Goal: Information Seeking & Learning: Check status

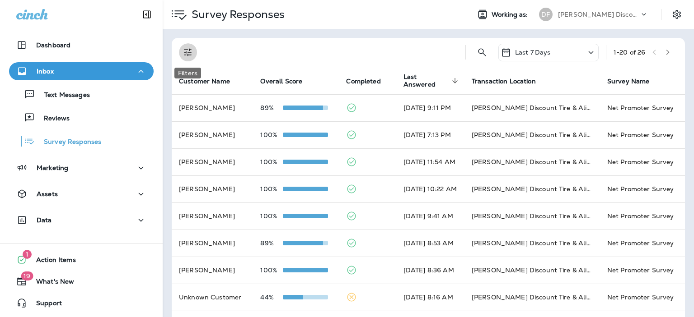
click at [188, 50] on icon "Filters" at bounding box center [187, 52] width 11 height 11
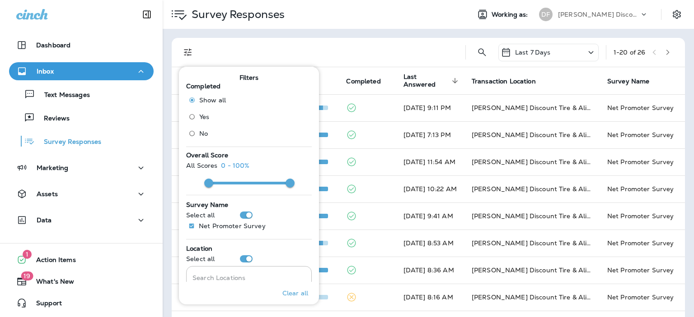
click at [425, 48] on div at bounding box center [331, 52] width 254 height 29
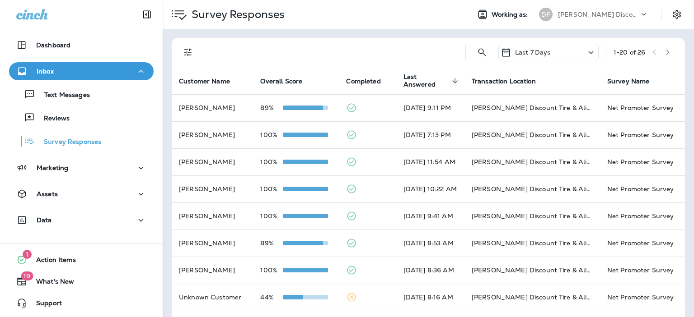
click at [585, 51] on icon at bounding box center [590, 52] width 11 height 11
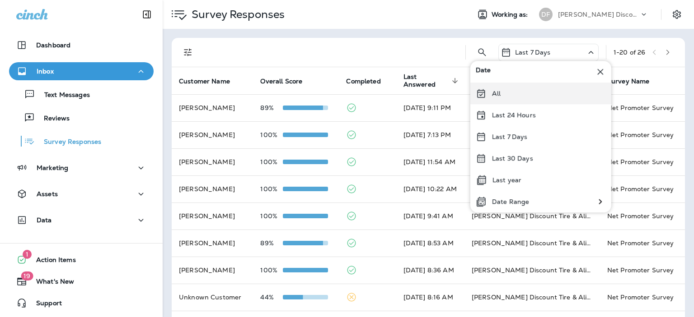
click at [497, 95] on p "All" at bounding box center [496, 93] width 9 height 7
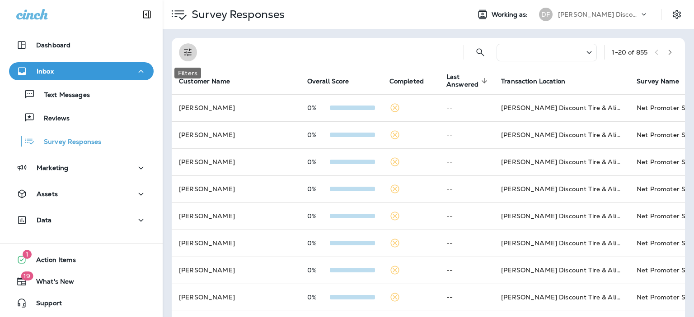
click at [184, 53] on icon "Filters" at bounding box center [187, 52] width 11 height 11
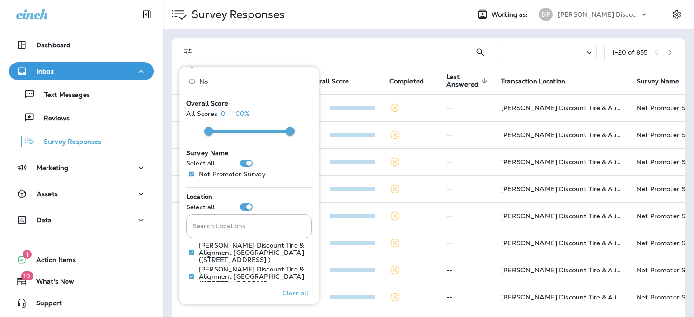
scroll to position [53, 0]
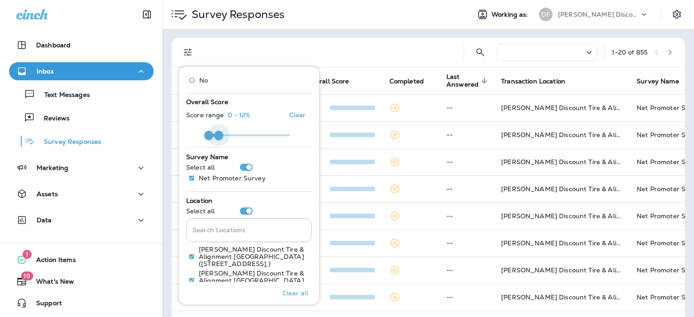
type input "**"
drag, startPoint x: 288, startPoint y: 131, endPoint x: 217, endPoint y: 135, distance: 71.5
click at [217, 135] on span at bounding box center [216, 135] width 9 height 9
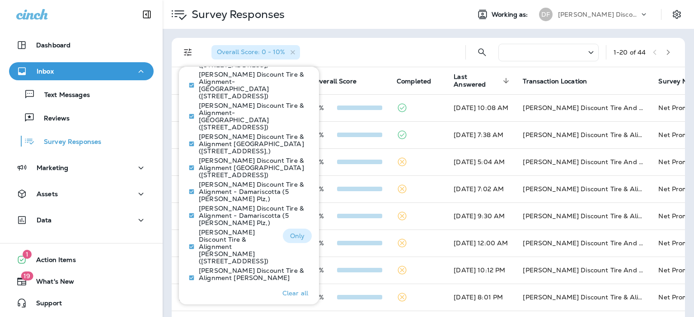
scroll to position [269, 0]
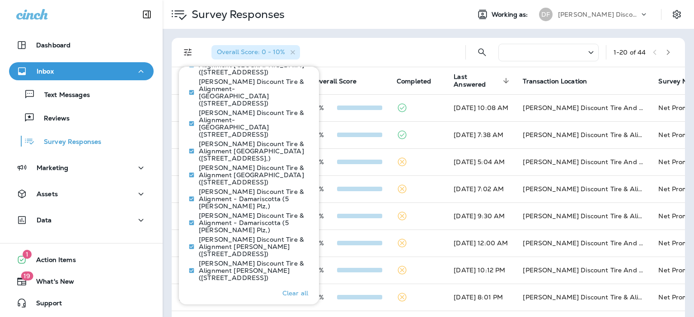
click at [256, 287] on p "Show more" at bounding box center [248, 290] width 35 height 7
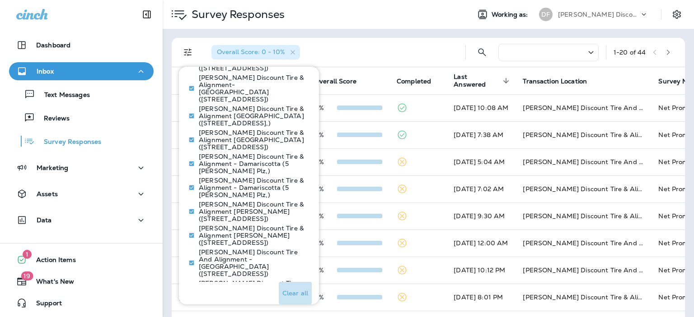
click at [291, 290] on p "Clear all" at bounding box center [295, 293] width 26 height 7
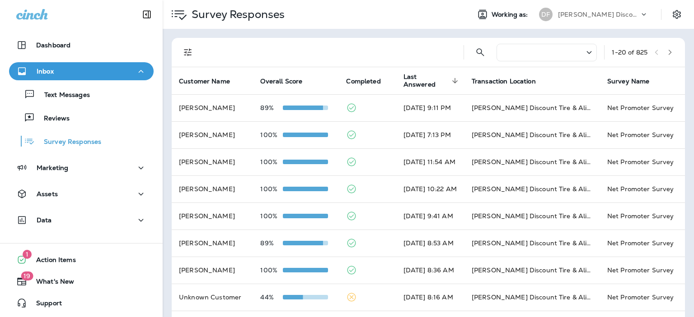
click at [584, 54] on icon at bounding box center [589, 52] width 11 height 11
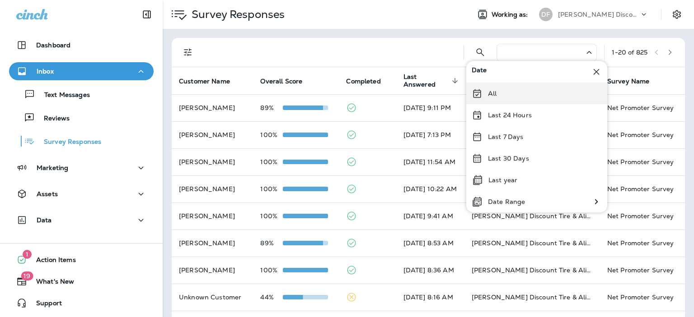
click at [499, 91] on div "All" at bounding box center [536, 94] width 141 height 22
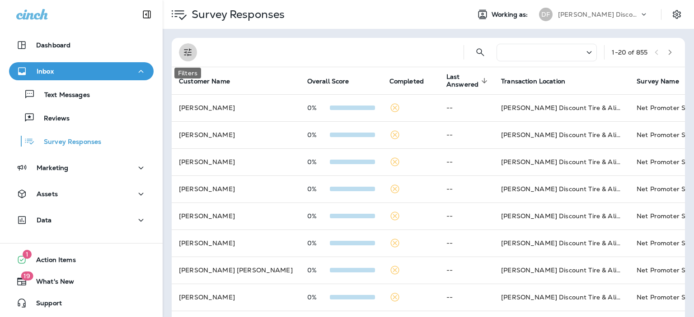
click at [188, 51] on icon "Filters" at bounding box center [187, 52] width 11 height 11
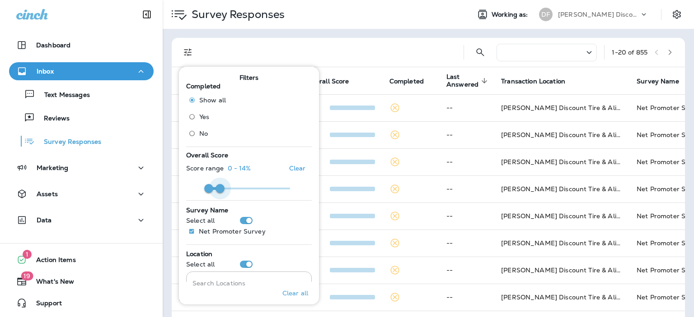
type input "**"
drag, startPoint x: 289, startPoint y: 182, endPoint x: 217, endPoint y: 180, distance: 72.3
click at [217, 184] on span at bounding box center [216, 188] width 9 height 9
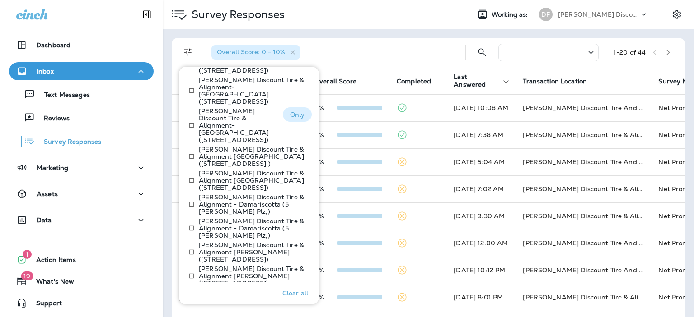
scroll to position [269, 0]
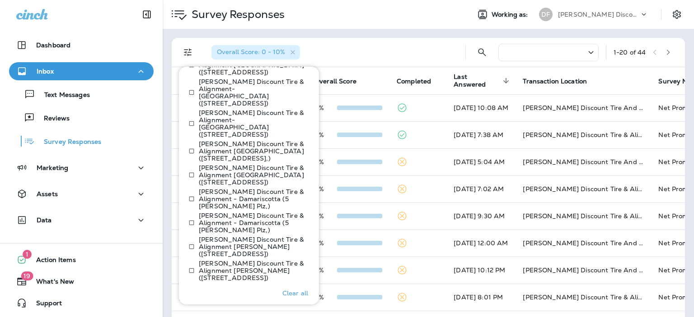
click at [247, 287] on p "Show more" at bounding box center [248, 290] width 35 height 7
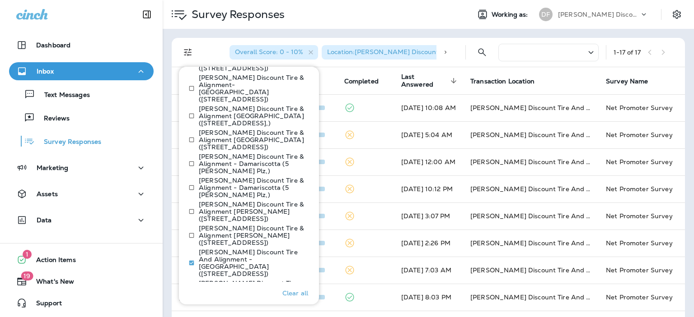
click at [449, 48] on div "Overall Score: 0 - 10% Location : [PERSON_NAME] Discount Tire And Alignment - […" at bounding box center [331, 52] width 254 height 29
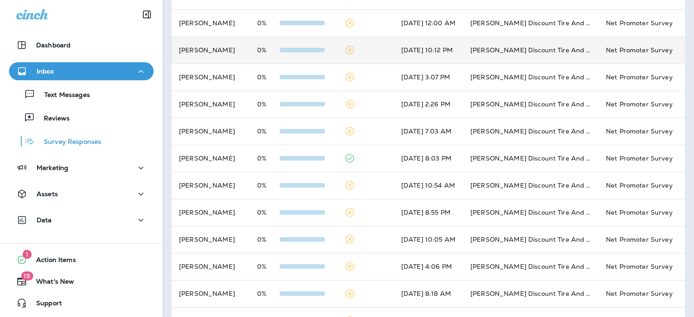
scroll to position [140, 0]
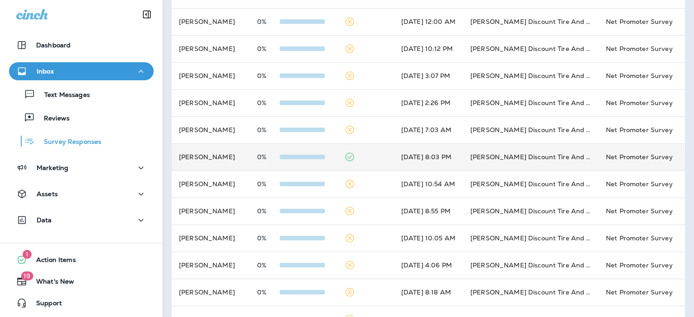
click at [233, 151] on td "[PERSON_NAME]" at bounding box center [211, 157] width 78 height 27
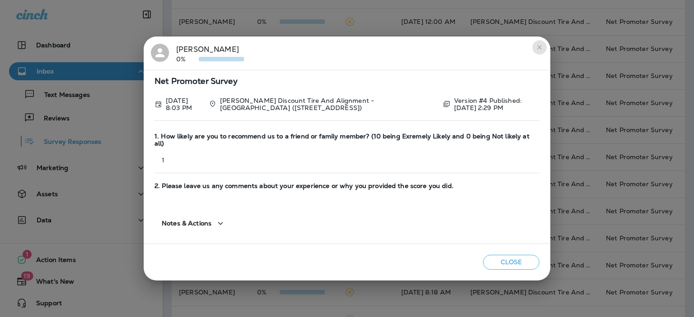
click at [538, 50] on icon "close" at bounding box center [539, 47] width 7 height 7
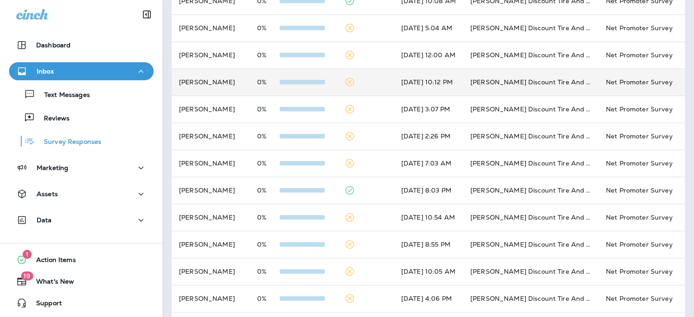
scroll to position [0, 0]
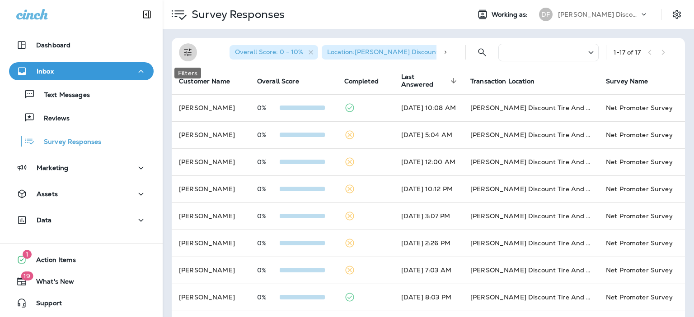
click at [186, 52] on icon "Filters" at bounding box center [188, 53] width 8 height 8
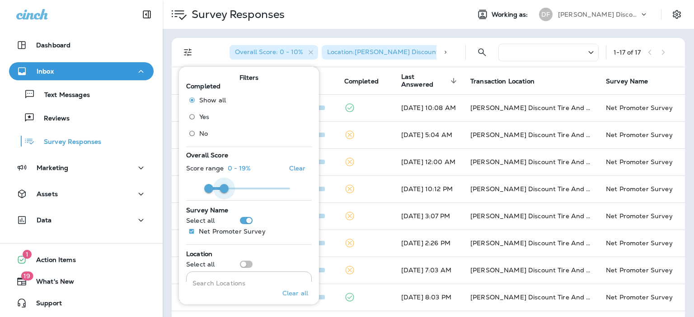
type input "**"
drag, startPoint x: 219, startPoint y: 187, endPoint x: 226, endPoint y: 187, distance: 7.3
click at [226, 187] on span at bounding box center [225, 188] width 9 height 9
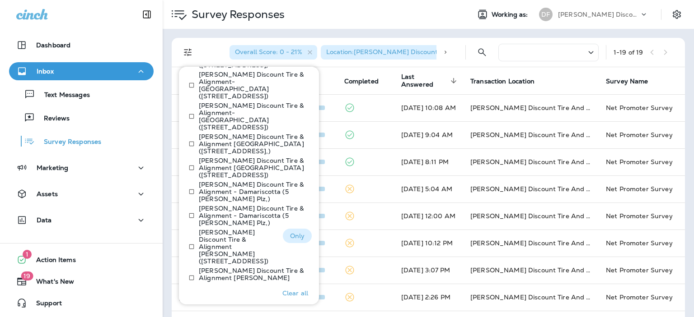
scroll to position [269, 0]
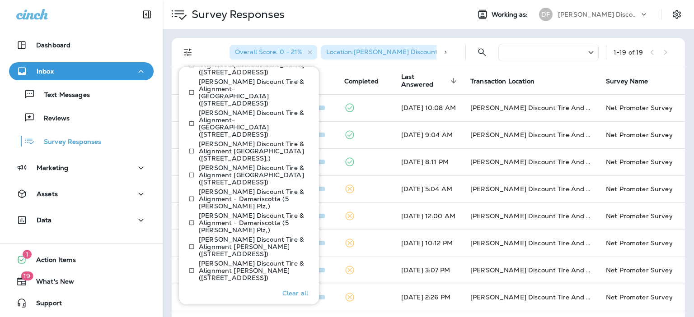
click at [252, 287] on p "Show more" at bounding box center [248, 290] width 35 height 7
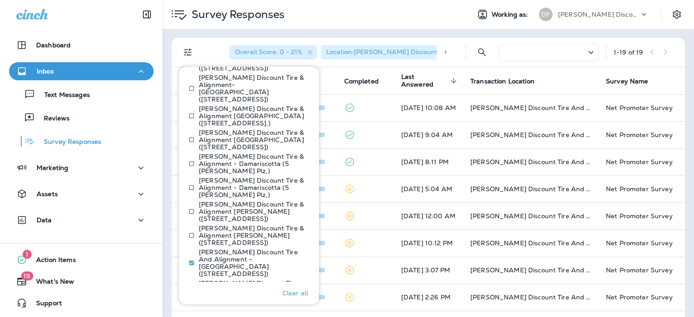
click at [432, 15] on div "Survey Responses" at bounding box center [313, 14] width 300 height 25
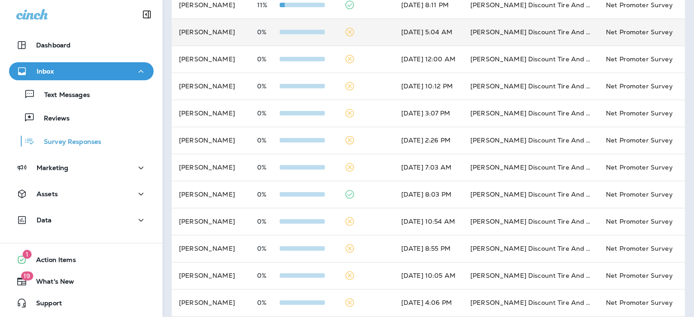
scroll to position [0, 0]
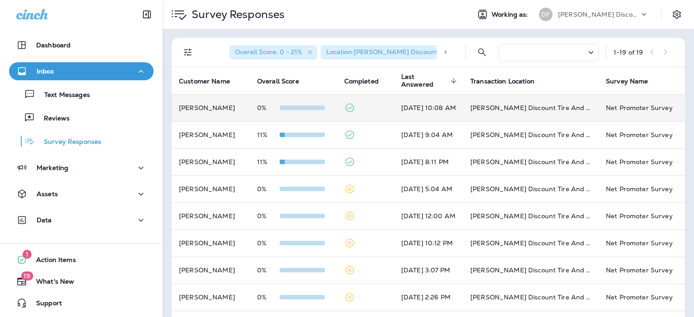
click at [357, 104] on td at bounding box center [365, 107] width 57 height 27
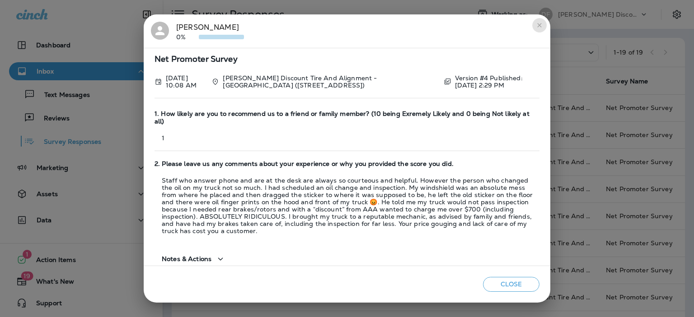
click at [538, 26] on icon "close" at bounding box center [539, 25] width 7 height 7
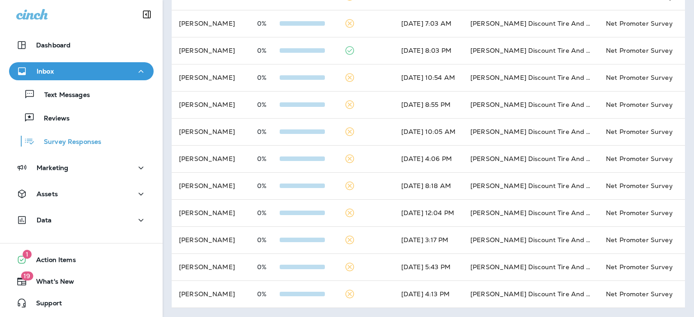
scroll to position [307, 0]
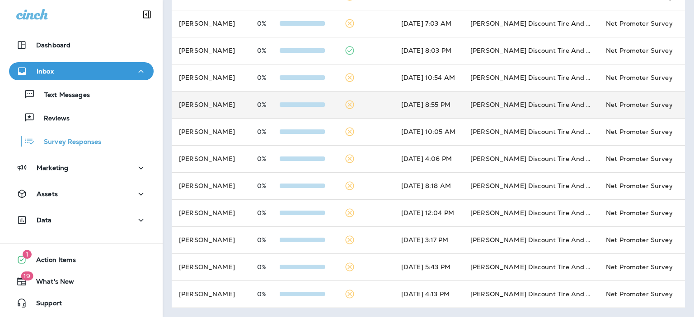
click at [353, 100] on td at bounding box center [365, 104] width 57 height 27
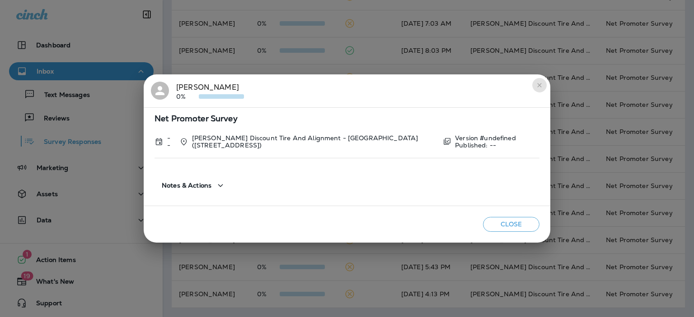
click at [537, 84] on icon "close" at bounding box center [539, 85] width 7 height 7
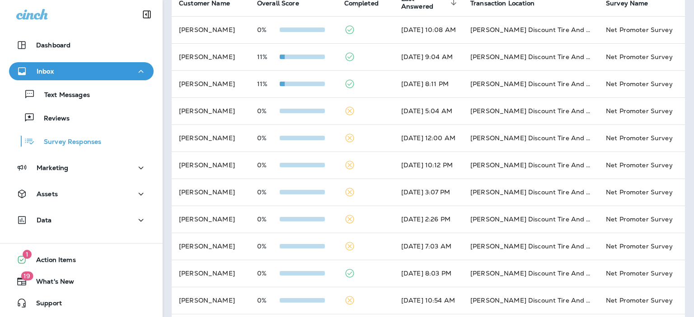
scroll to position [0, 0]
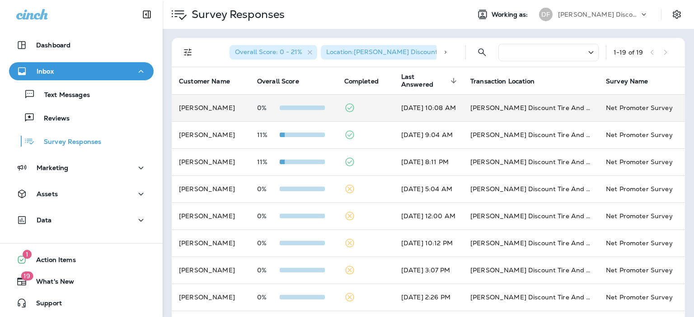
click at [364, 108] on td at bounding box center [365, 107] width 57 height 27
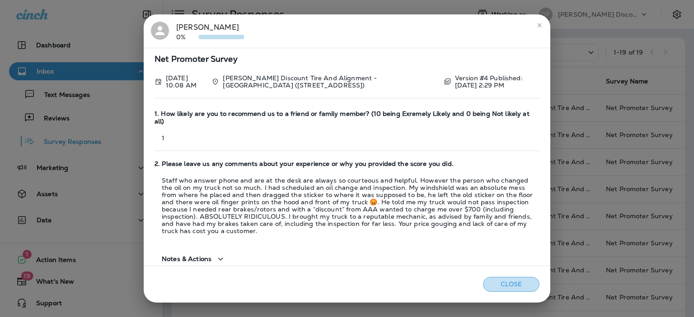
click at [510, 283] on button "Close" at bounding box center [511, 284] width 56 height 15
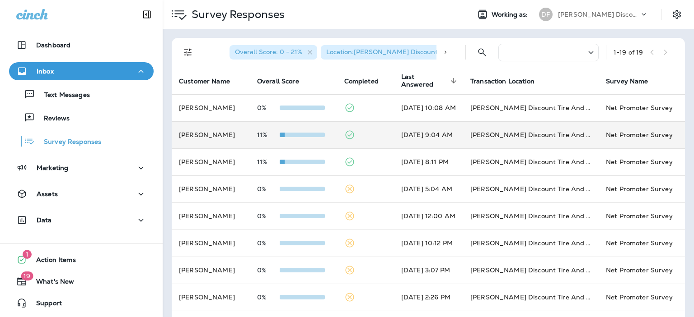
click at [363, 131] on td at bounding box center [365, 134] width 57 height 27
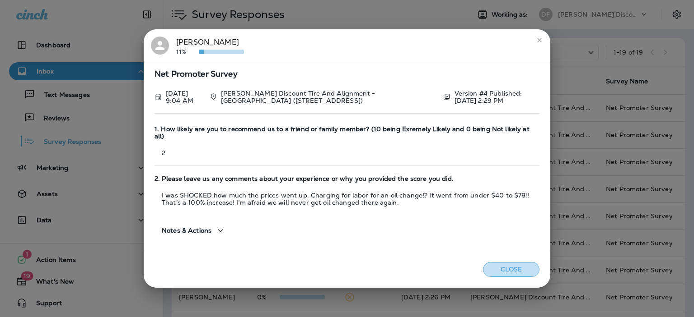
click at [495, 266] on button "Close" at bounding box center [511, 269] width 56 height 15
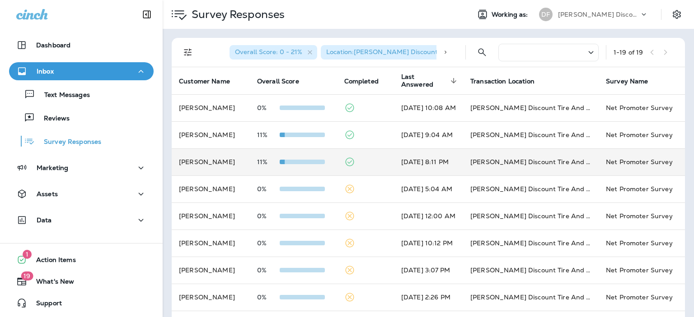
click at [370, 163] on td at bounding box center [365, 162] width 57 height 27
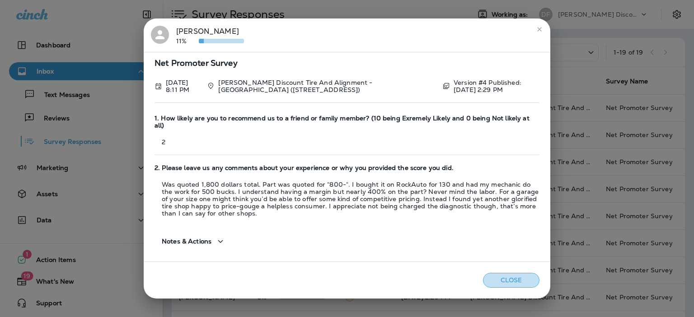
click at [501, 274] on button "Close" at bounding box center [511, 280] width 56 height 15
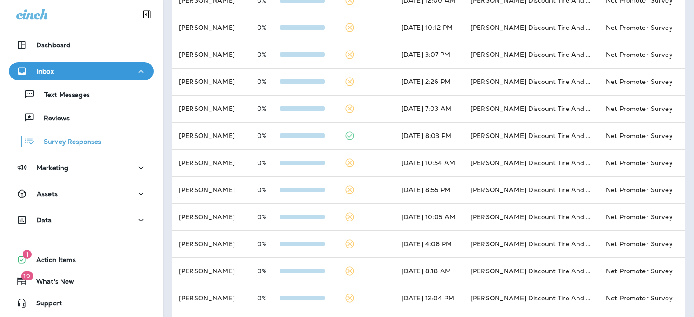
scroll to position [215, 0]
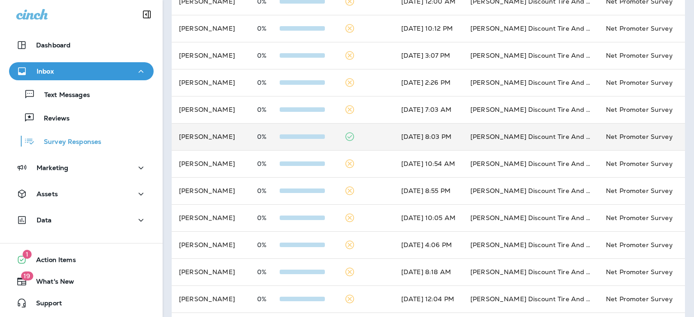
click at [364, 140] on td at bounding box center [365, 136] width 57 height 27
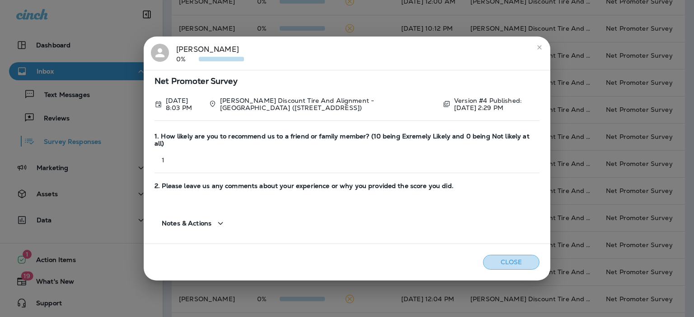
click at [508, 255] on button "Close" at bounding box center [511, 262] width 56 height 15
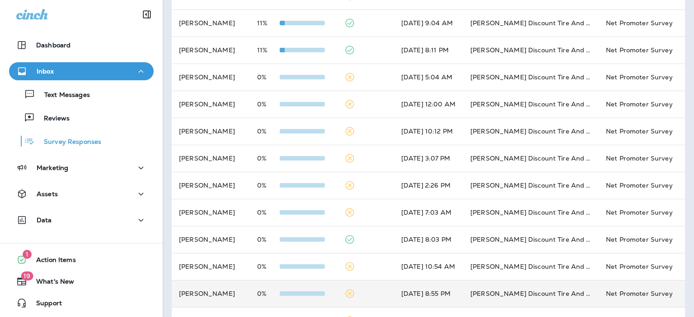
scroll to position [0, 0]
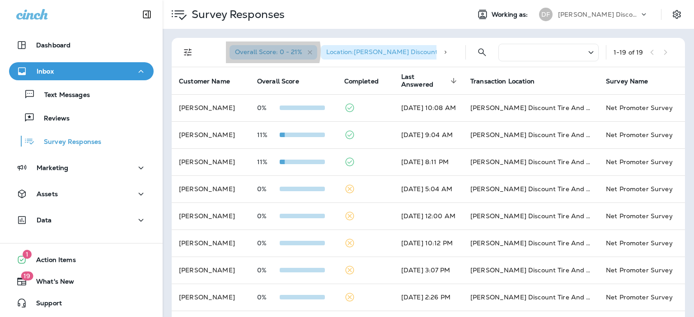
click at [269, 51] on span "Overall Score: 0 - 21%" at bounding box center [268, 52] width 67 height 8
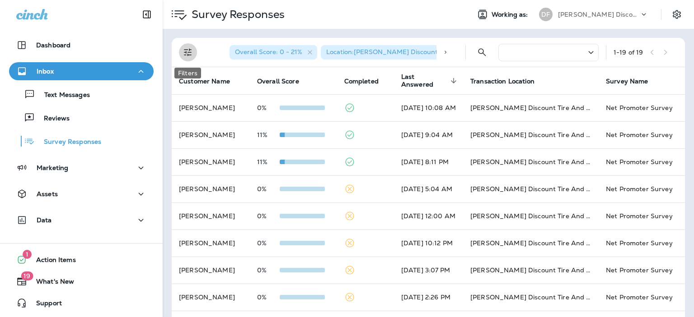
click at [189, 51] on icon "Filters" at bounding box center [187, 52] width 11 height 11
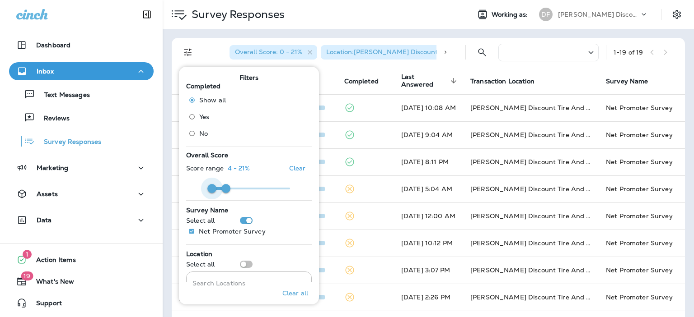
type input "*"
drag, startPoint x: 208, startPoint y: 189, endPoint x: 215, endPoint y: 190, distance: 6.8
click at [215, 190] on span at bounding box center [214, 188] width 9 height 9
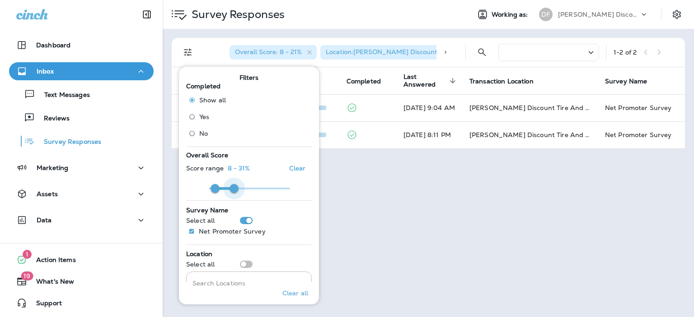
type input "**"
drag, startPoint x: 224, startPoint y: 191, endPoint x: 236, endPoint y: 191, distance: 11.3
click at [236, 191] on span at bounding box center [235, 188] width 9 height 9
type input "**"
click at [219, 190] on span at bounding box center [218, 188] width 9 height 9
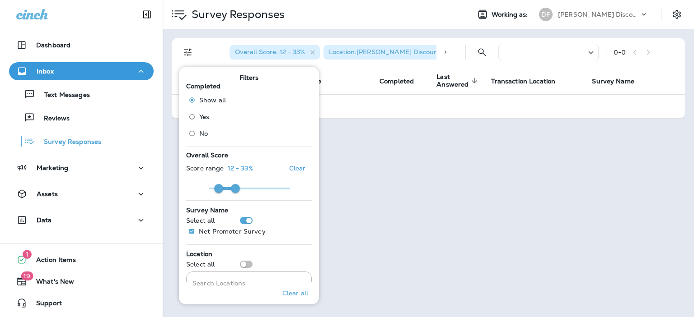
click at [352, 83] on th "Overall Score" at bounding box center [322, 80] width 100 height 27
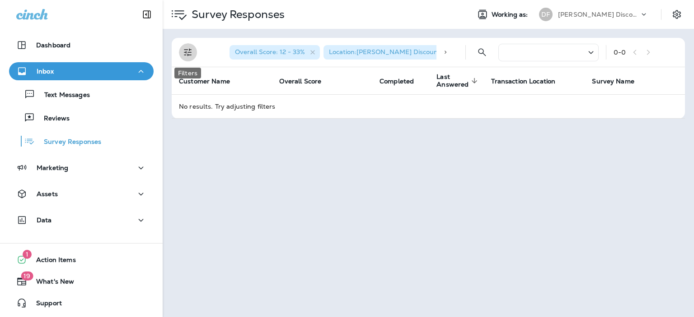
click at [188, 54] on icon "Filters" at bounding box center [187, 52] width 11 height 11
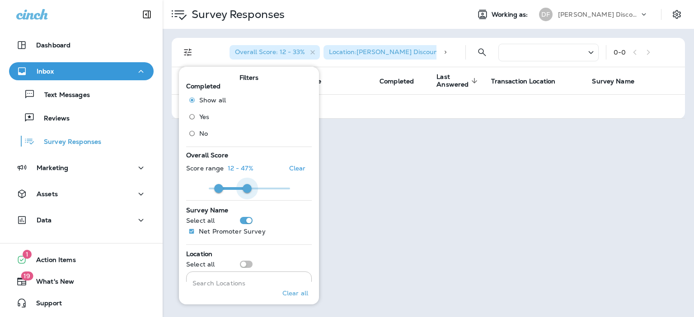
type input "**"
drag, startPoint x: 236, startPoint y: 187, endPoint x: 245, endPoint y: 188, distance: 9.0
click at [245, 188] on span at bounding box center [244, 188] width 9 height 9
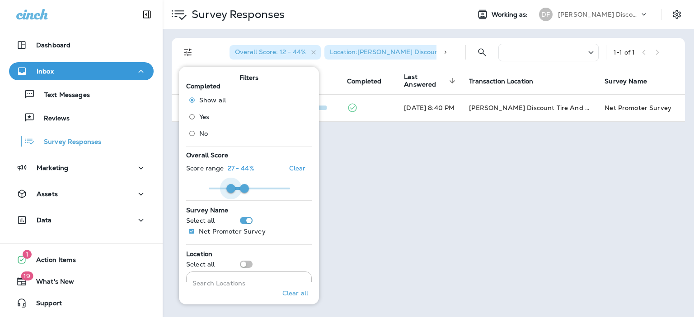
type input "**"
drag, startPoint x: 218, startPoint y: 186, endPoint x: 231, endPoint y: 187, distance: 13.6
click at [231, 187] on span at bounding box center [231, 188] width 9 height 9
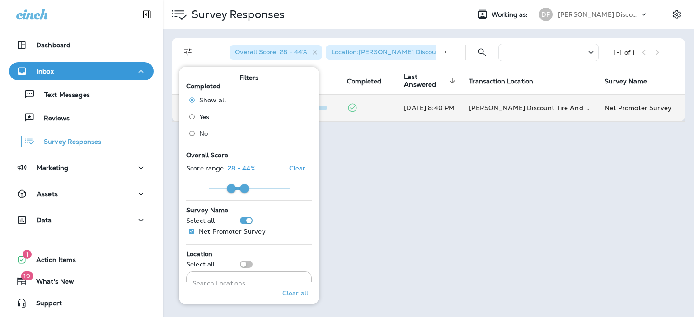
click at [374, 104] on td at bounding box center [368, 107] width 57 height 27
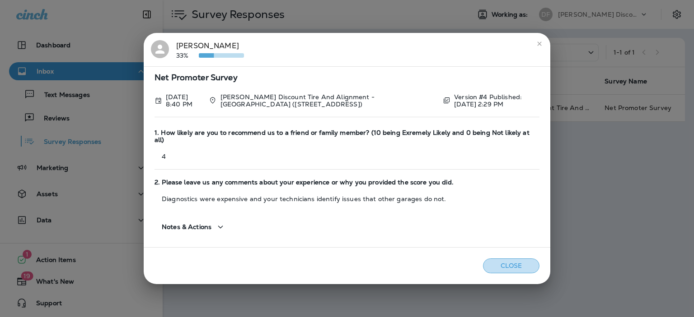
click at [518, 259] on button "Close" at bounding box center [511, 266] width 56 height 15
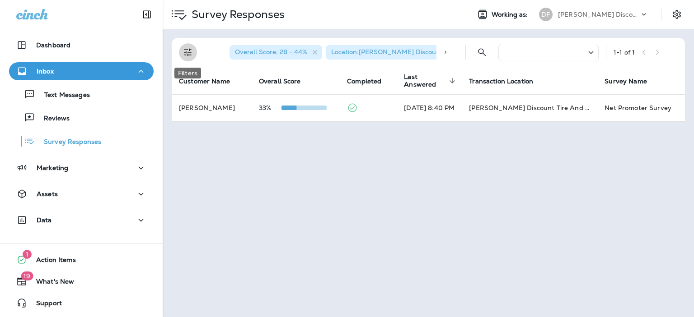
click at [185, 50] on icon "Filters" at bounding box center [188, 53] width 8 height 8
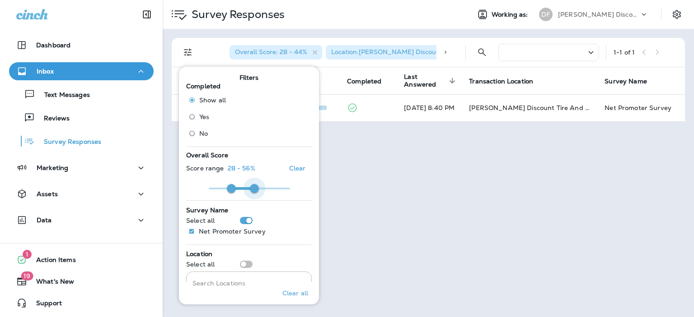
type input "**"
drag, startPoint x: 245, startPoint y: 187, endPoint x: 255, endPoint y: 187, distance: 9.5
click at [255, 187] on span at bounding box center [255, 188] width 9 height 9
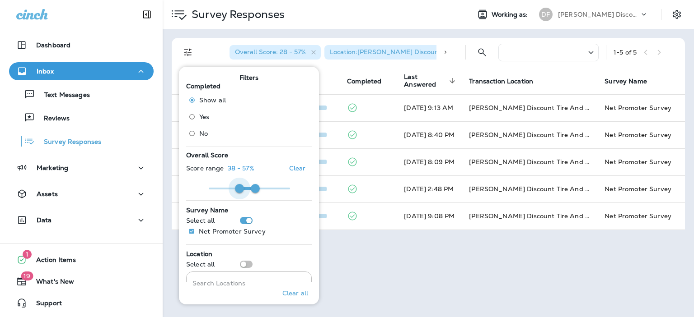
type input "**"
drag, startPoint x: 231, startPoint y: 189, endPoint x: 241, endPoint y: 190, distance: 9.6
click at [241, 190] on span at bounding box center [240, 188] width 9 height 9
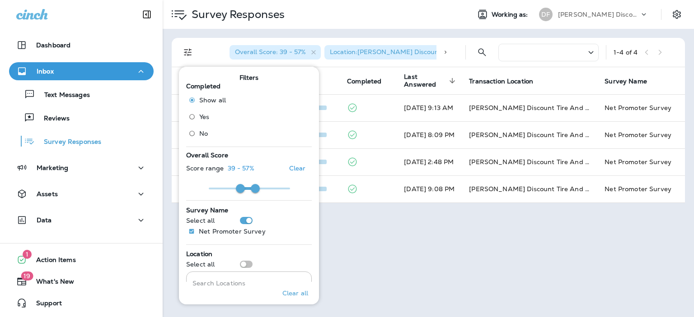
click at [354, 237] on div "Survey Responses Working as: DF [PERSON_NAME] Discount Tire & Alignment Overall…" at bounding box center [428, 158] width 531 height 317
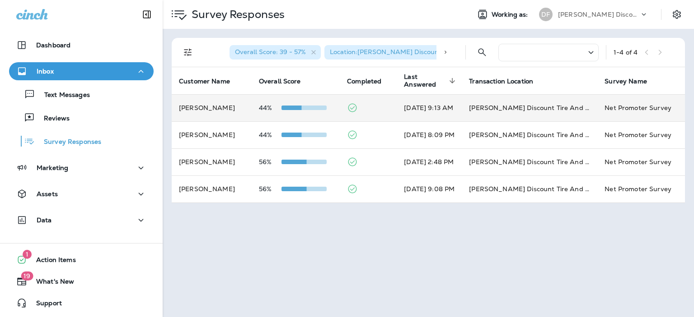
click at [308, 108] on span at bounding box center [303, 108] width 45 height 5
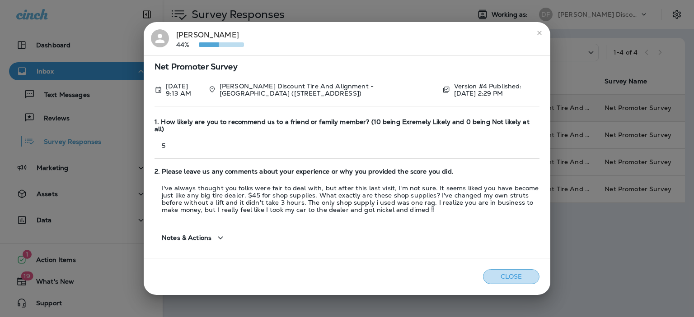
click at [494, 270] on button "Close" at bounding box center [511, 277] width 56 height 15
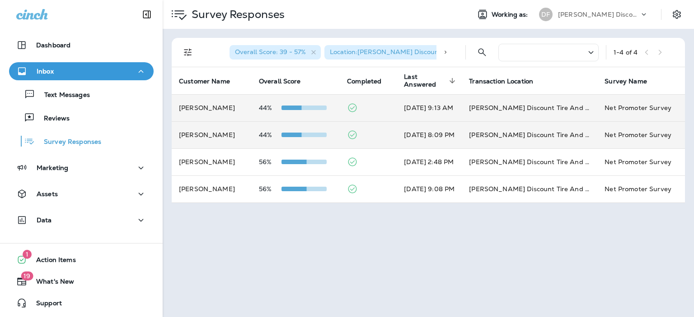
click at [364, 135] on td at bounding box center [368, 134] width 57 height 27
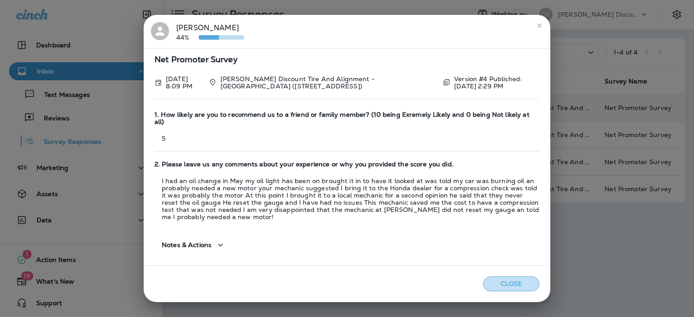
click at [500, 280] on button "Close" at bounding box center [511, 284] width 56 height 15
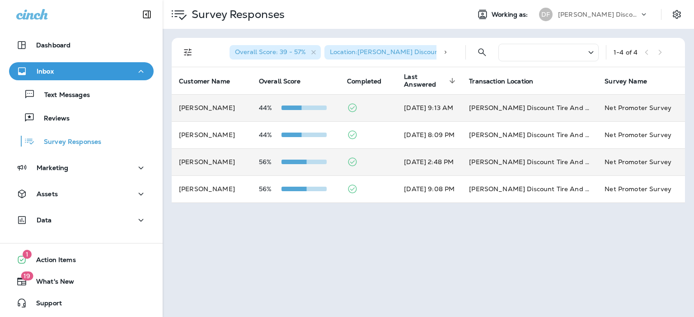
click at [357, 158] on td at bounding box center [368, 162] width 57 height 27
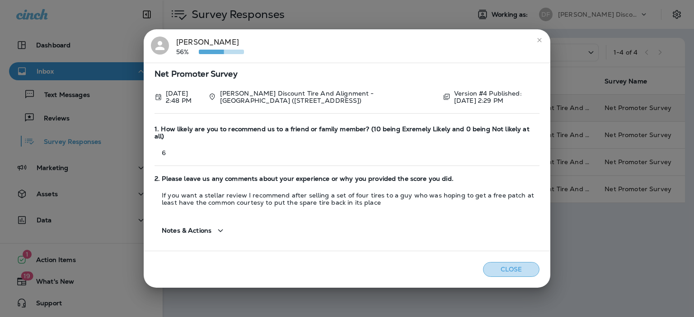
click at [510, 267] on button "Close" at bounding box center [511, 269] width 56 height 15
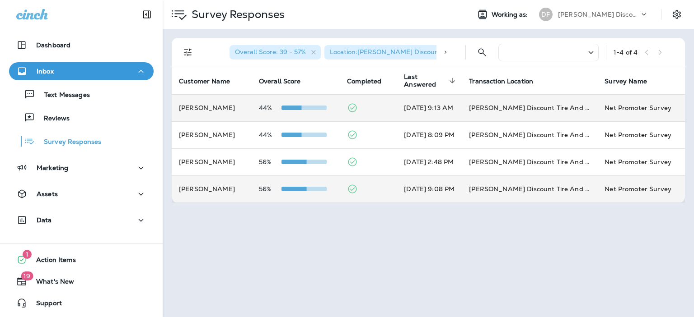
click at [369, 189] on td at bounding box center [368, 189] width 57 height 27
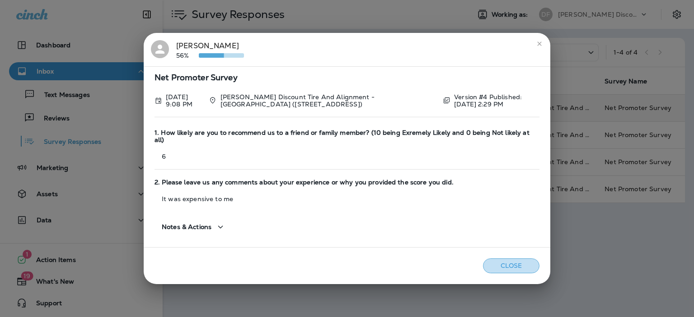
click at [508, 261] on button "Close" at bounding box center [511, 266] width 56 height 15
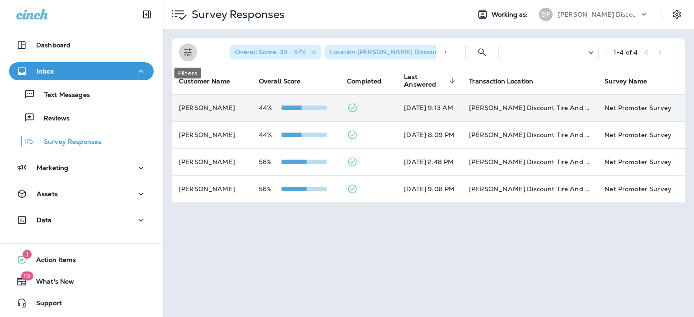
click at [186, 52] on icon "Filters" at bounding box center [188, 53] width 8 height 8
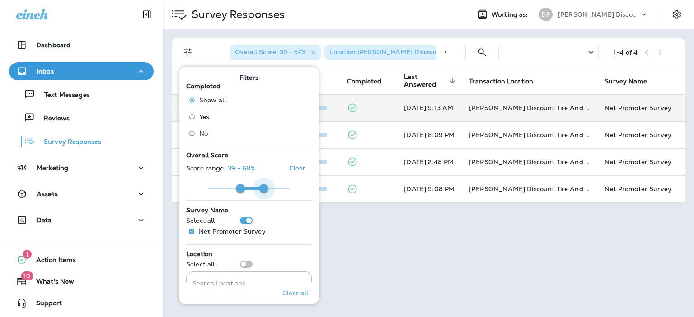
type input "**"
drag, startPoint x: 256, startPoint y: 187, endPoint x: 263, endPoint y: 187, distance: 6.8
click at [263, 187] on span at bounding box center [263, 188] width 9 height 9
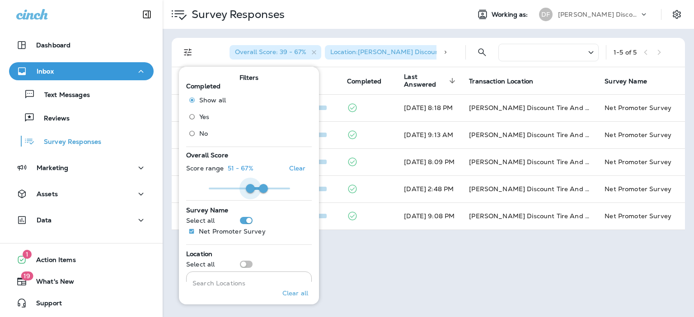
type input "**"
drag, startPoint x: 239, startPoint y: 187, endPoint x: 251, endPoint y: 189, distance: 12.3
click at [251, 189] on span at bounding box center [251, 188] width 9 height 9
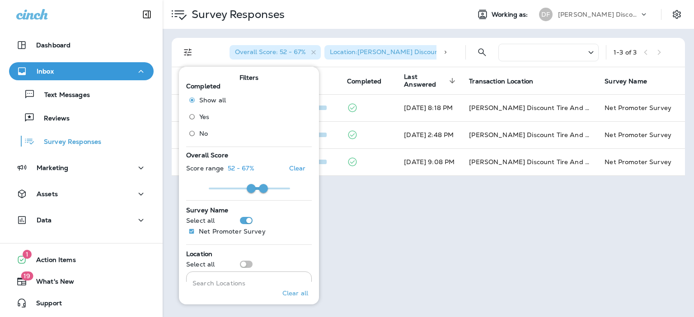
click at [370, 200] on div "Survey Responses Working as: DF [PERSON_NAME] Discount Tire & Alignment Overall…" at bounding box center [428, 158] width 531 height 317
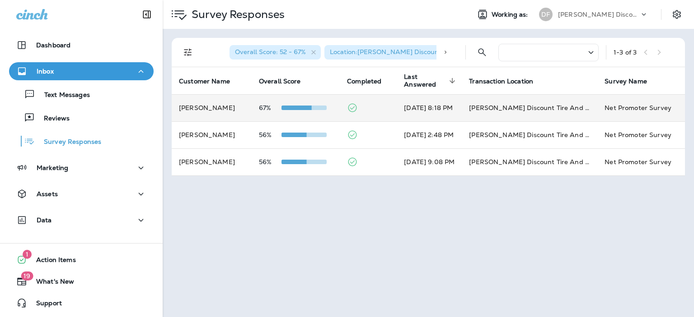
click at [360, 112] on td at bounding box center [368, 107] width 57 height 27
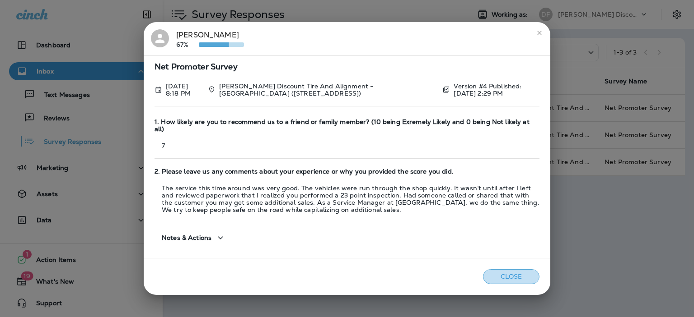
click at [513, 270] on button "Close" at bounding box center [511, 277] width 56 height 15
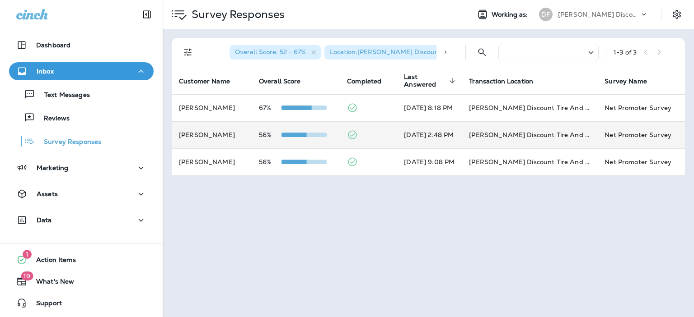
click at [361, 135] on td at bounding box center [368, 134] width 57 height 27
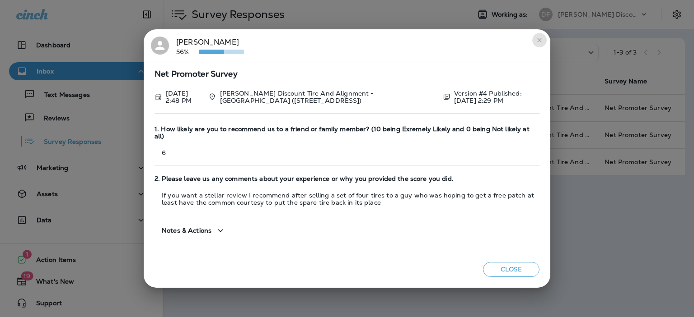
click at [536, 43] on icon "close" at bounding box center [539, 40] width 7 height 7
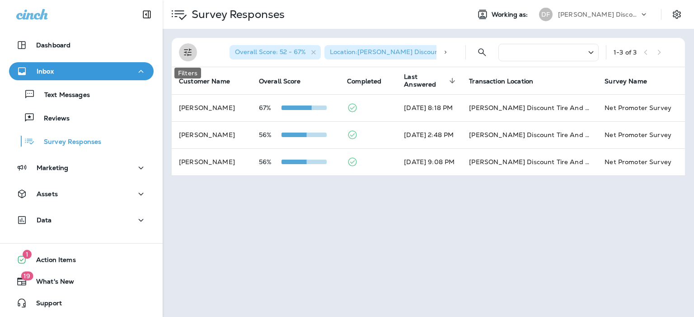
click at [187, 56] on icon "Filters" at bounding box center [188, 53] width 8 height 8
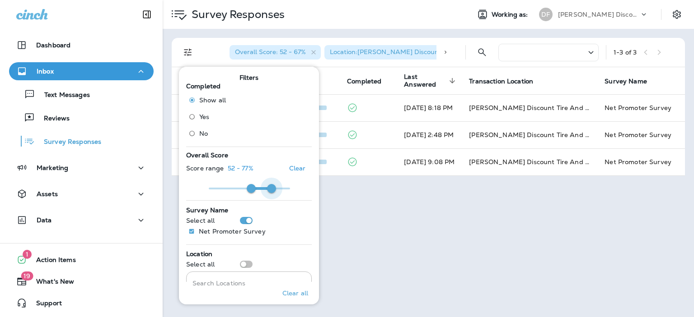
type input "**"
drag, startPoint x: 262, startPoint y: 187, endPoint x: 272, endPoint y: 187, distance: 10.4
click at [272, 187] on span at bounding box center [271, 188] width 9 height 9
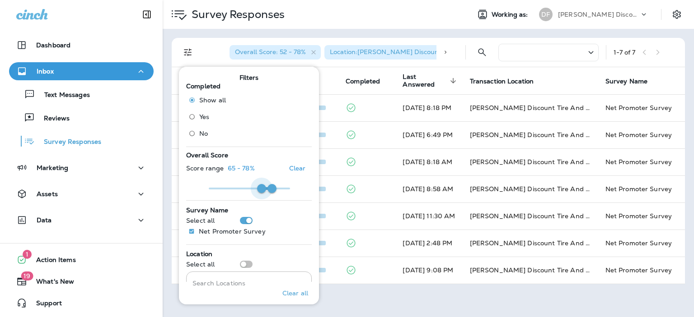
type input "**"
drag, startPoint x: 251, startPoint y: 187, endPoint x: 262, endPoint y: 187, distance: 10.8
click at [262, 187] on span at bounding box center [262, 188] width 9 height 9
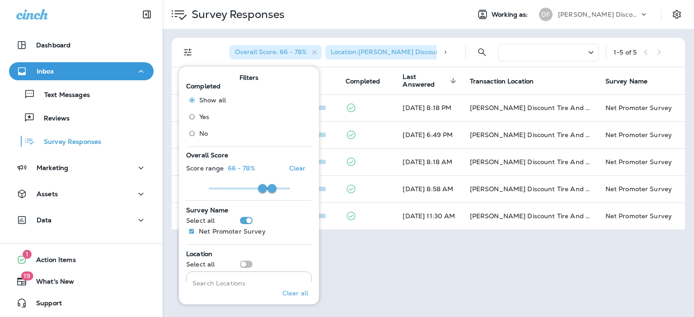
click at [345, 254] on div "Survey Responses Working as: DF [PERSON_NAME] Discount Tire & Alignment Overall…" at bounding box center [428, 158] width 531 height 317
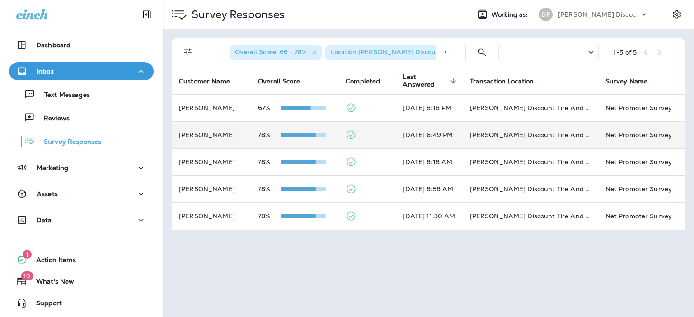
click at [352, 136] on td at bounding box center [366, 134] width 57 height 27
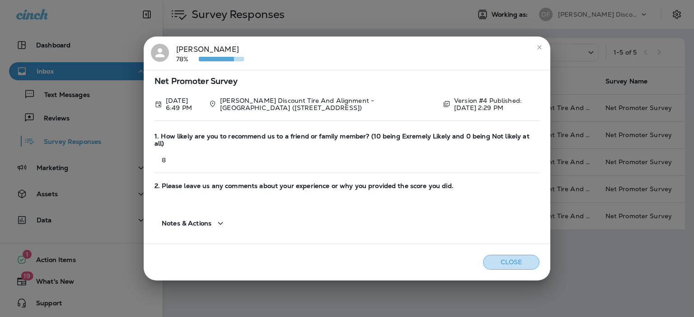
click at [497, 261] on button "Close" at bounding box center [511, 262] width 56 height 15
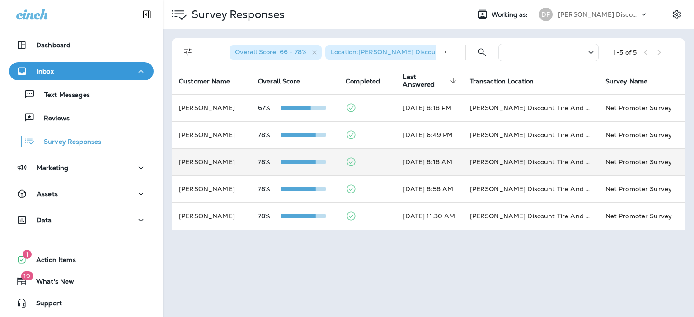
click at [349, 164] on td at bounding box center [366, 162] width 57 height 27
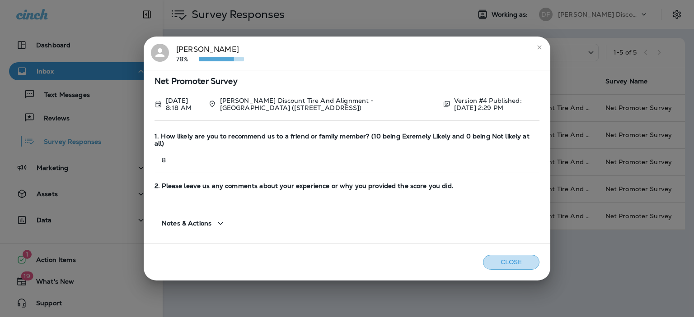
click at [496, 255] on button "Close" at bounding box center [511, 262] width 56 height 15
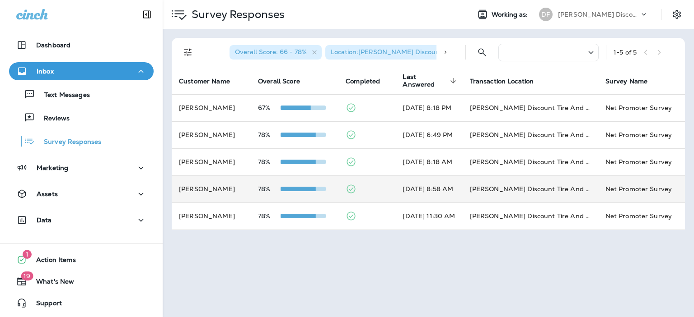
click at [379, 189] on td at bounding box center [366, 189] width 57 height 27
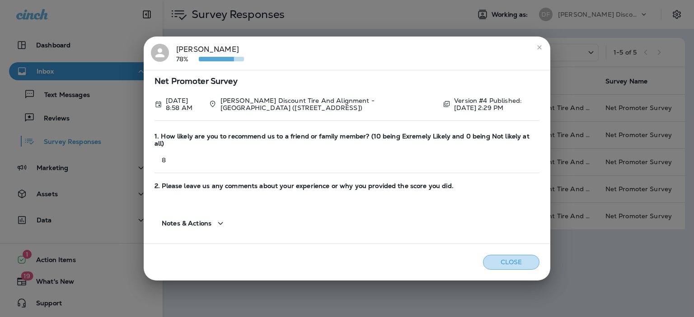
click at [513, 261] on button "Close" at bounding box center [511, 262] width 56 height 15
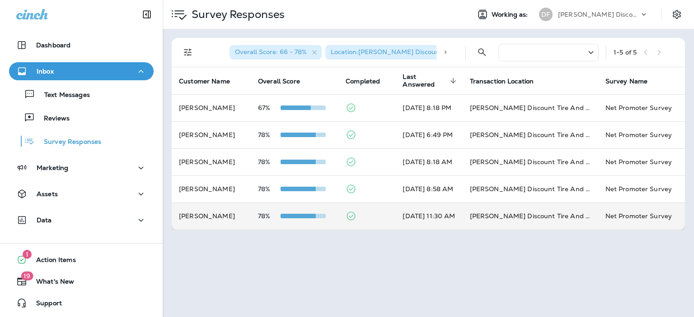
click at [350, 213] on td at bounding box center [366, 216] width 57 height 27
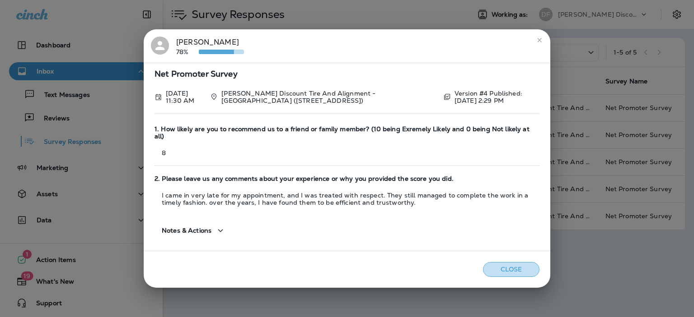
click at [509, 268] on button "Close" at bounding box center [511, 269] width 56 height 15
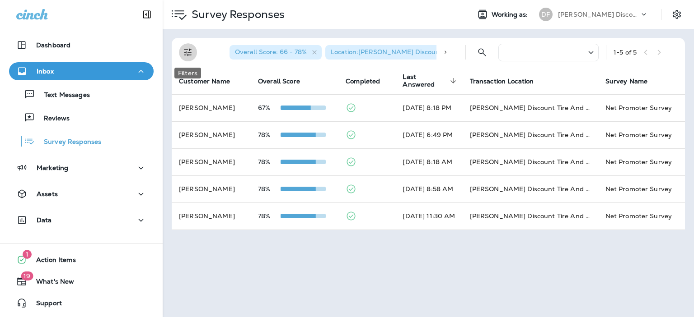
click at [187, 50] on icon "Filters" at bounding box center [188, 53] width 8 height 8
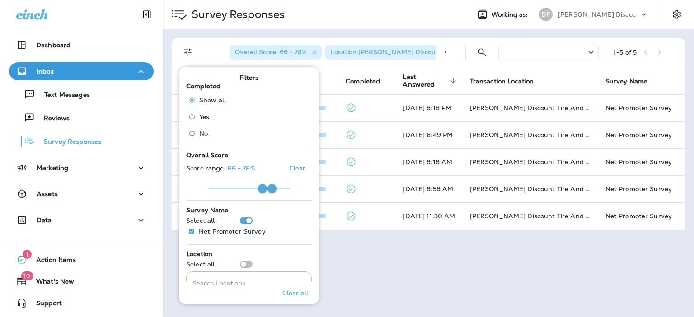
click at [271, 187] on span at bounding box center [271, 188] width 9 height 9
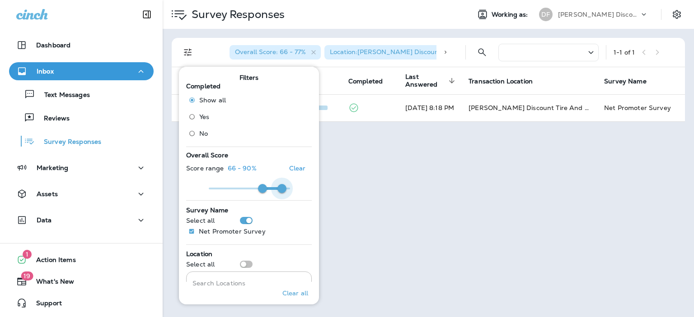
type input "***"
drag, startPoint x: 271, startPoint y: 187, endPoint x: 297, endPoint y: 189, distance: 26.3
click at [294, 189] on span at bounding box center [289, 188] width 9 height 9
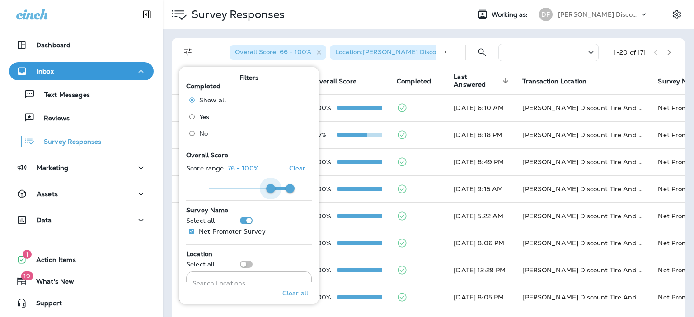
type input "**"
drag, startPoint x: 262, startPoint y: 187, endPoint x: 272, endPoint y: 187, distance: 9.5
click at [272, 187] on span at bounding box center [271, 188] width 9 height 9
click at [383, 9] on div "Survey Responses" at bounding box center [313, 14] width 300 height 25
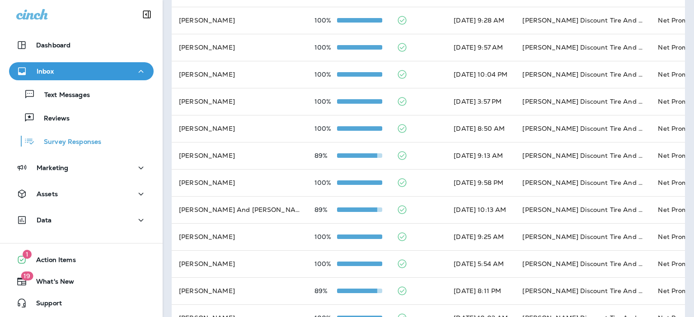
scroll to position [279, 0]
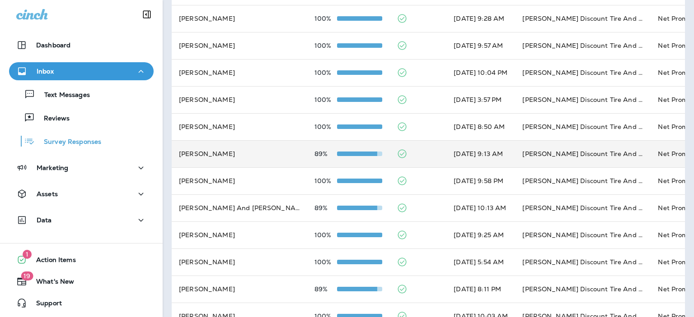
click at [389, 155] on td at bounding box center [417, 153] width 57 height 27
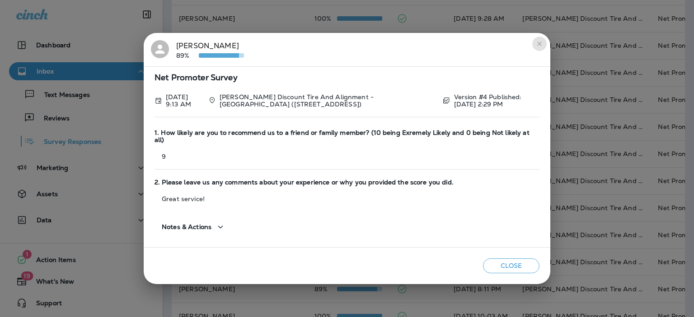
click at [544, 47] on button "close" at bounding box center [539, 44] width 14 height 14
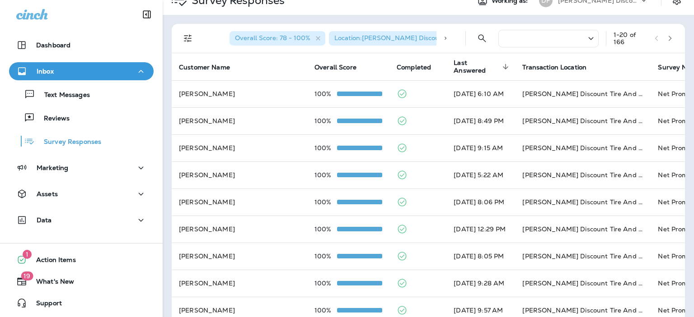
scroll to position [14, 0]
